Goal: Check status: Check status

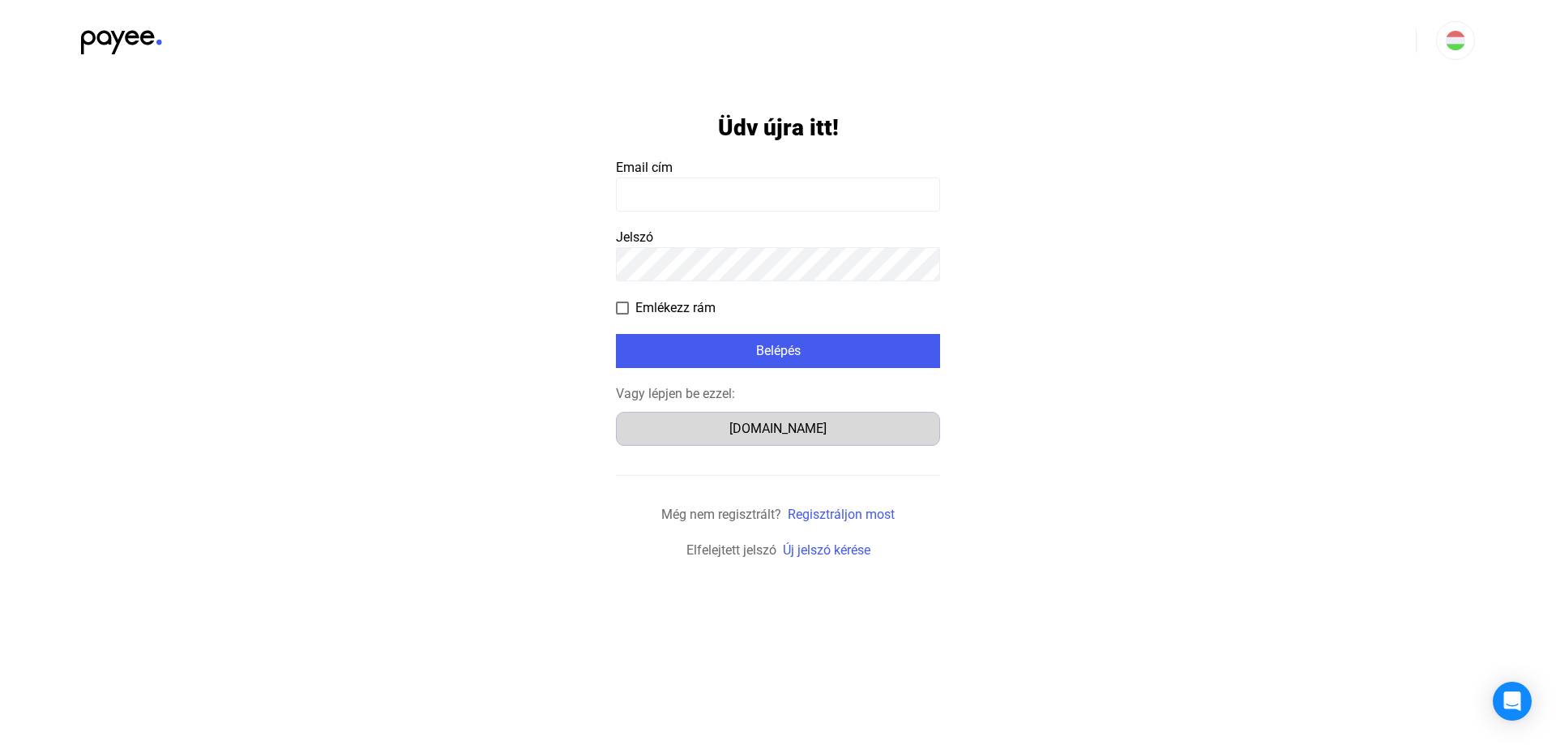
click at [842, 436] on div "Számlázz.hu" at bounding box center [778, 428] width 313 height 19
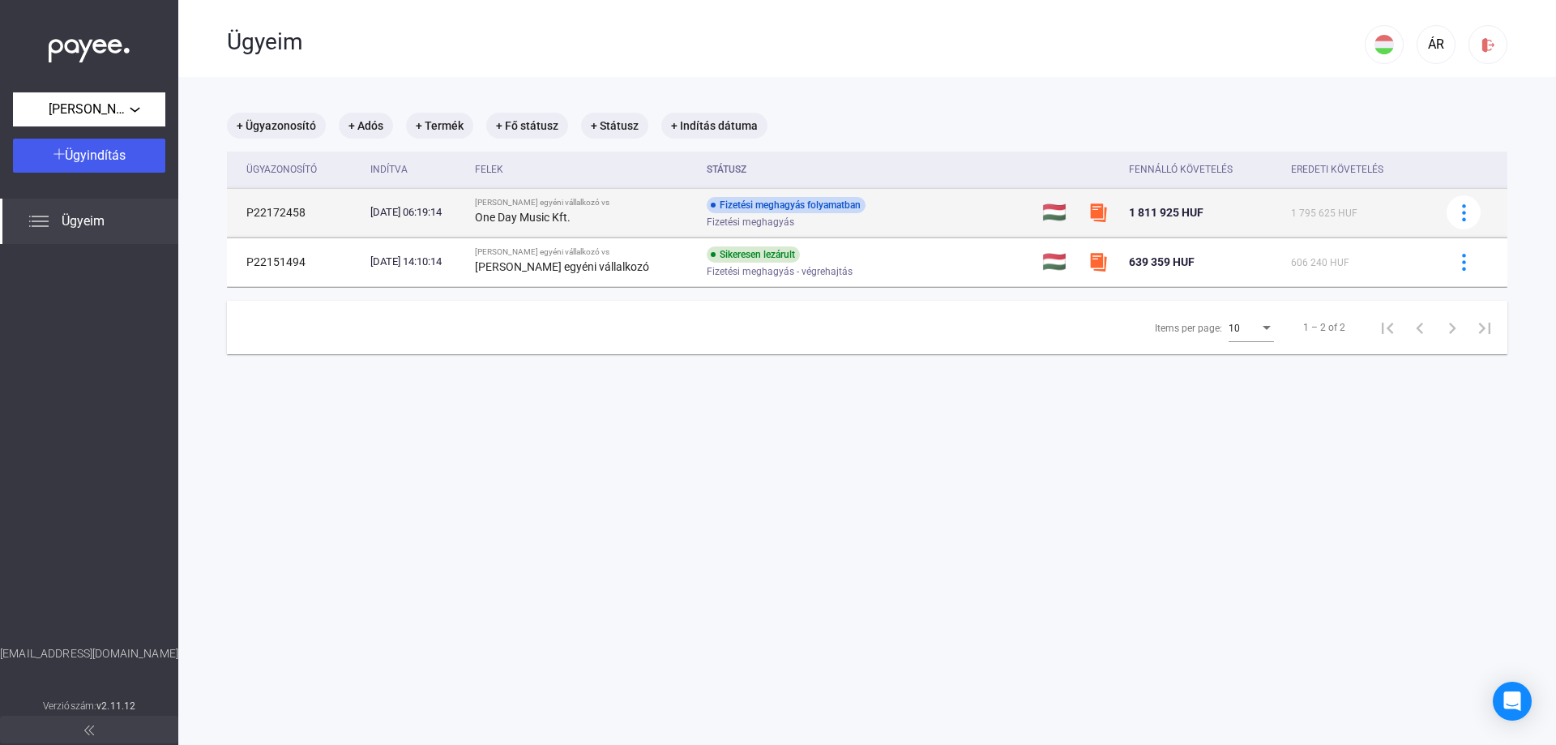
click at [732, 225] on span "Fizetési meghagyás" at bounding box center [751, 221] width 88 height 19
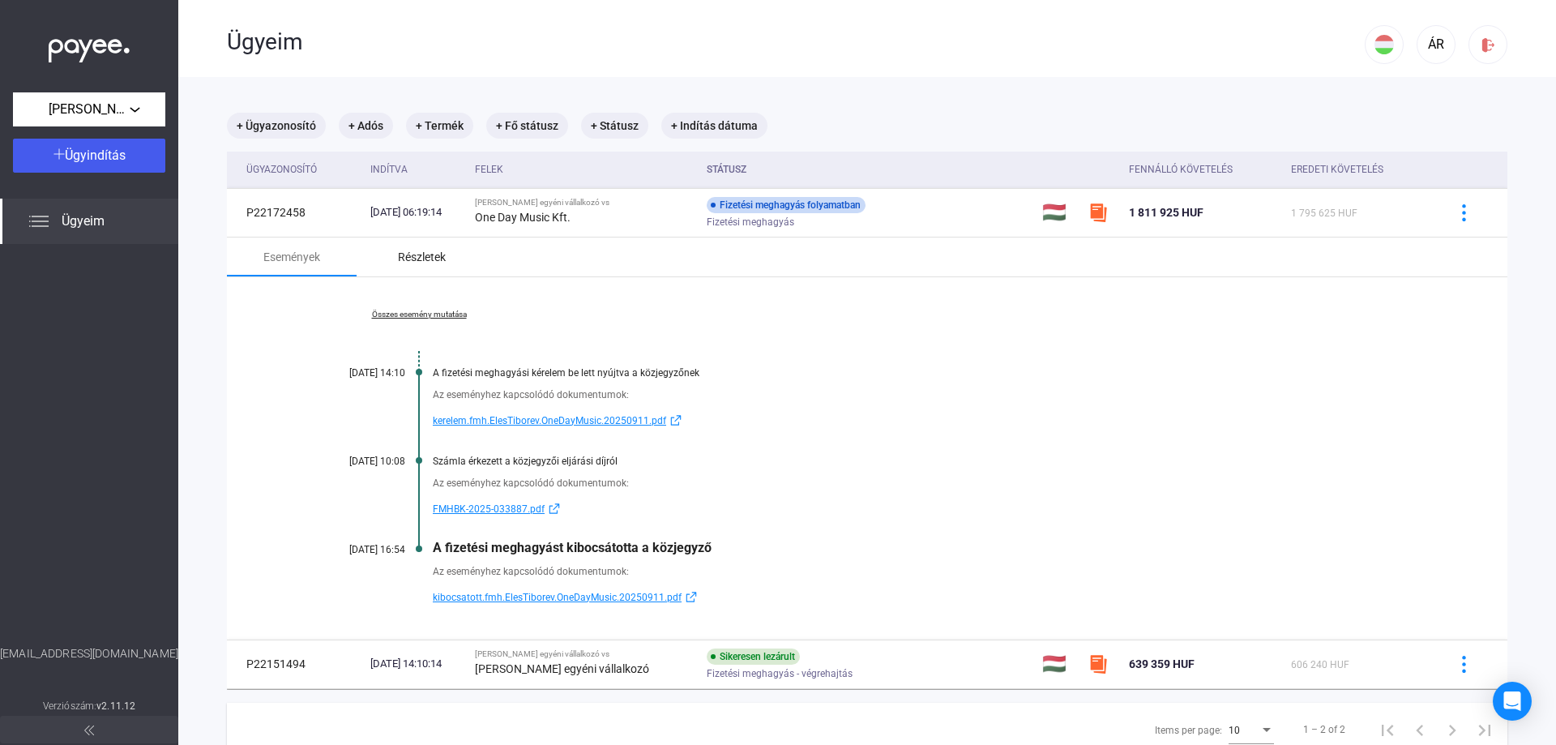
click at [438, 255] on div "Részletek" at bounding box center [422, 256] width 48 height 19
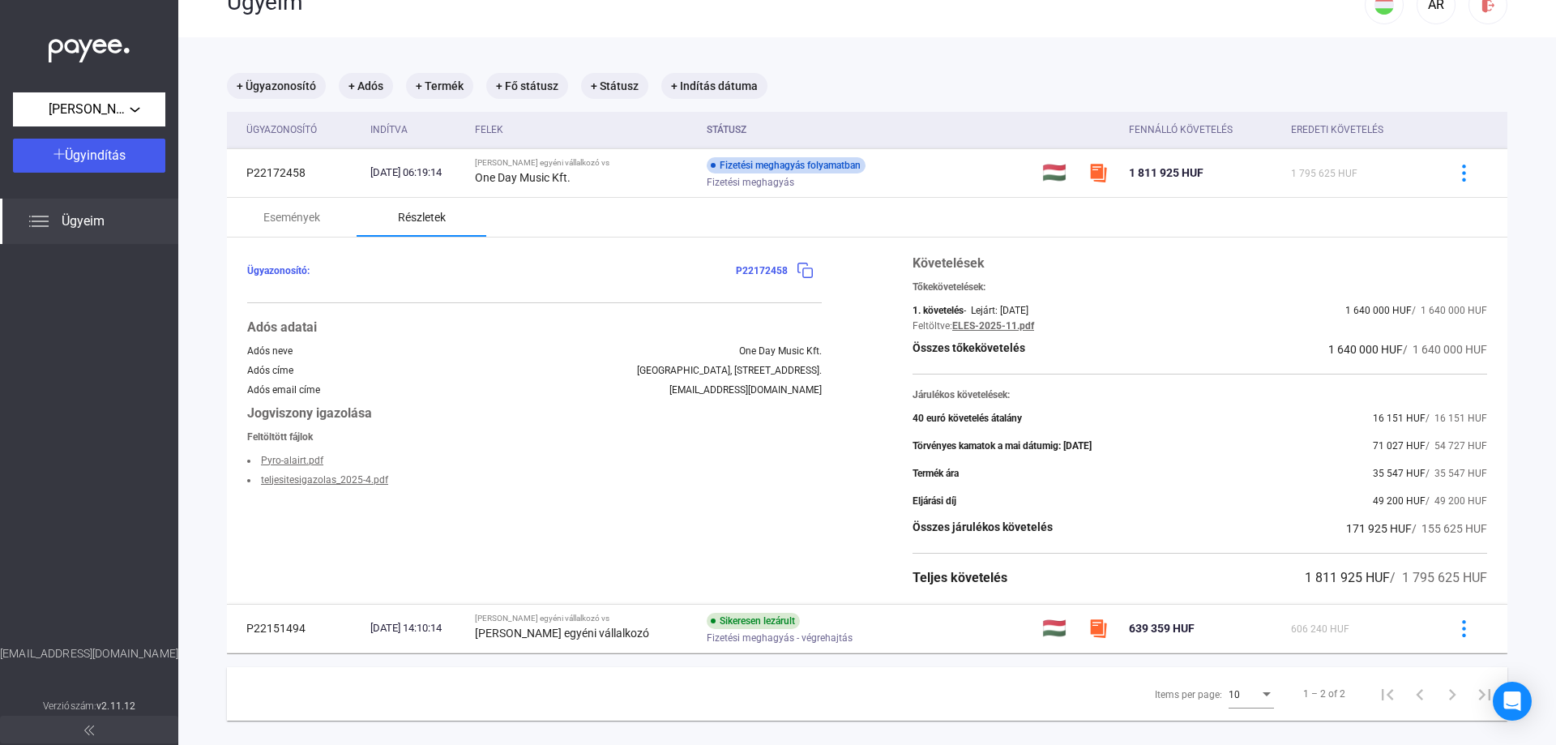
scroll to position [77, 0]
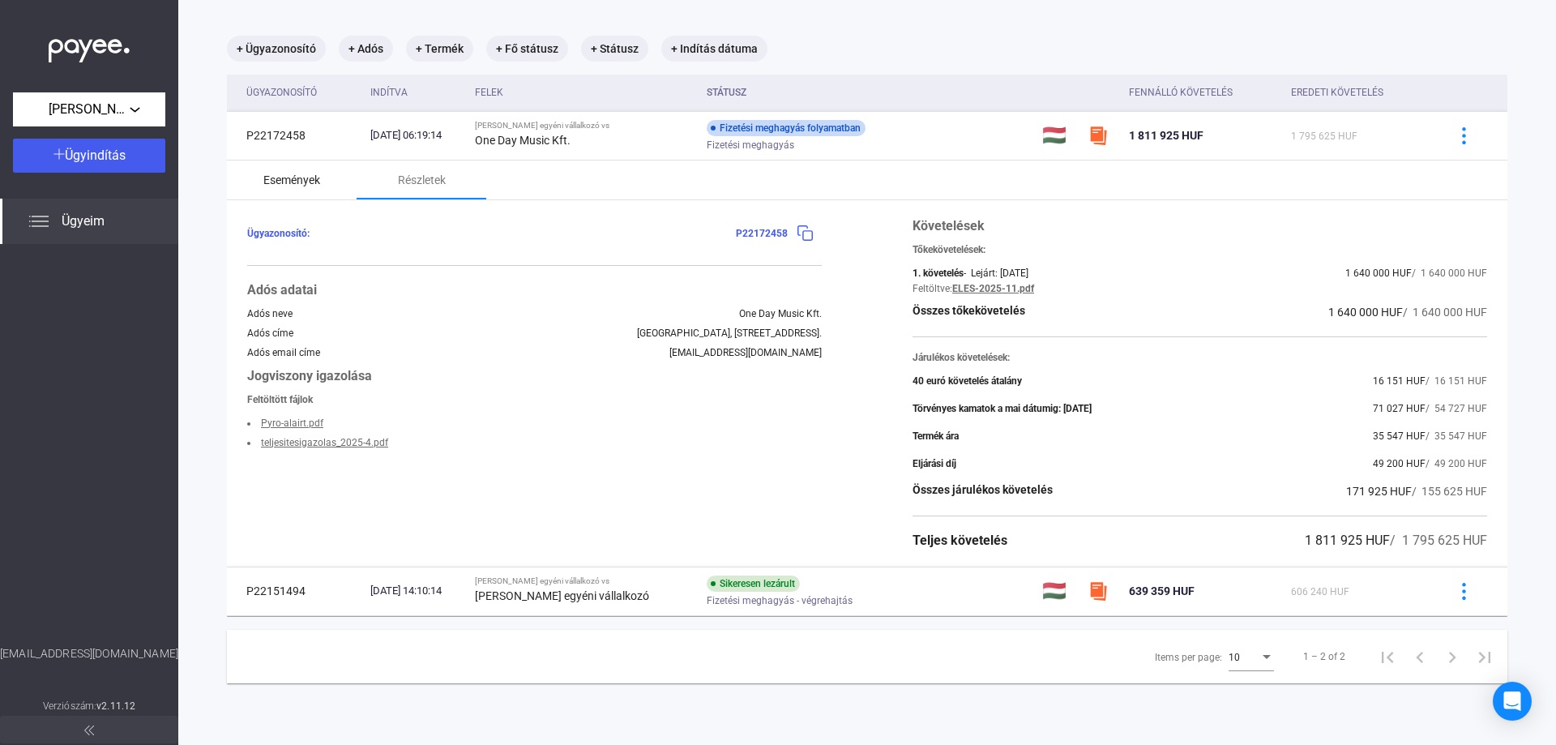
click at [306, 178] on div "Események" at bounding box center [291, 179] width 57 height 19
